Goal: Task Accomplishment & Management: Use online tool/utility

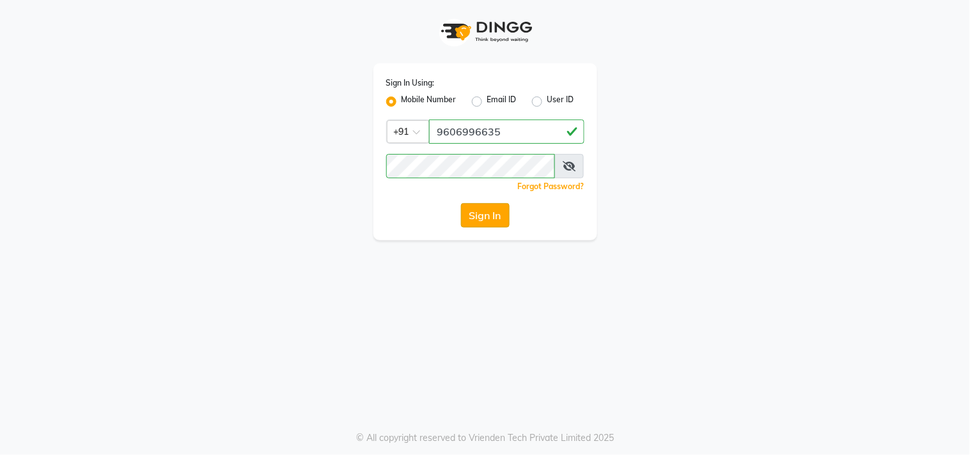
click at [500, 222] on button "Sign In" at bounding box center [485, 215] width 49 height 24
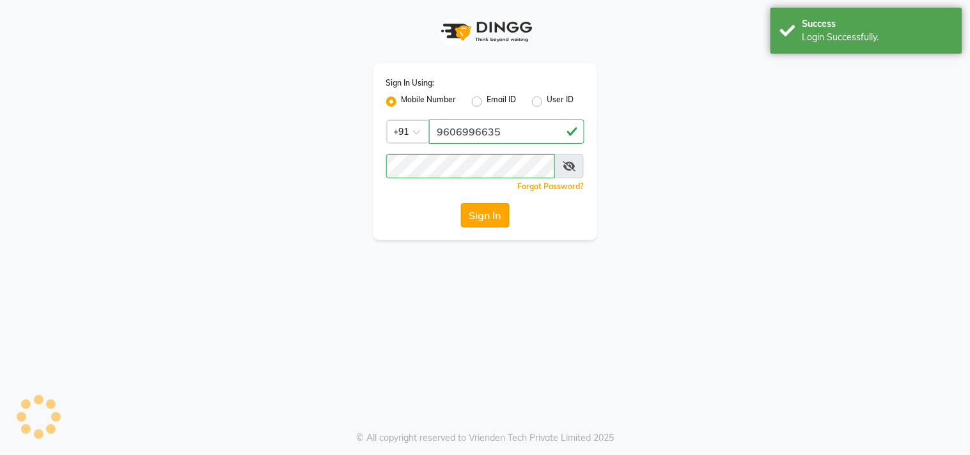
select select "service"
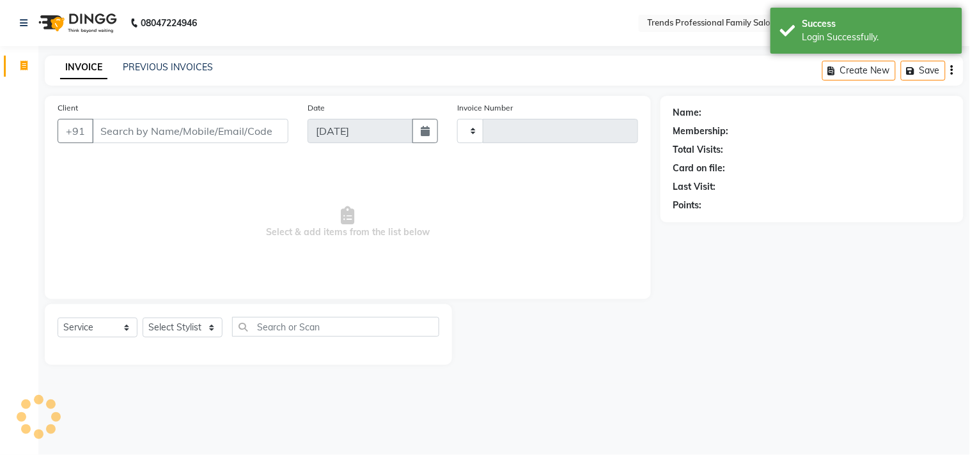
select select "en"
type input "3027"
select select "7345"
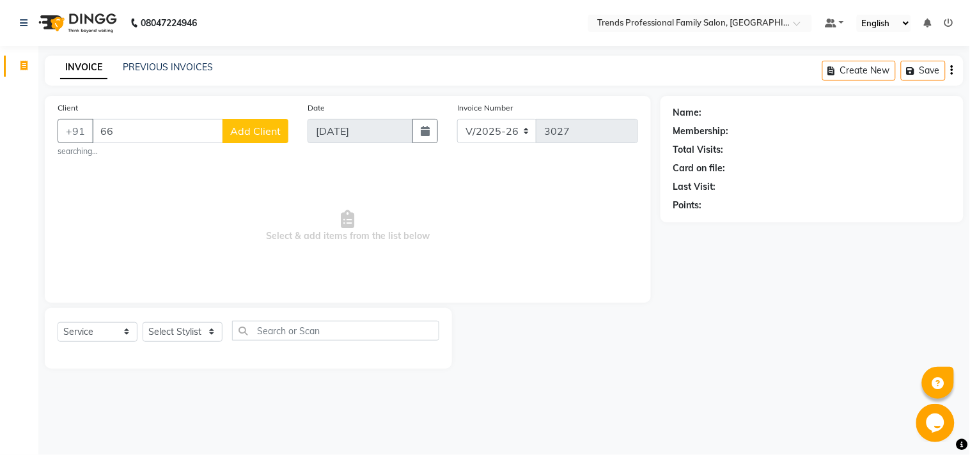
type input "6"
